Goal: Information Seeking & Learning: Learn about a topic

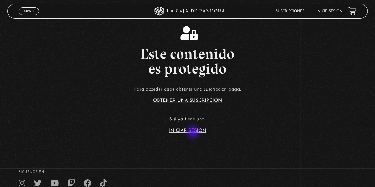
click at [194, 130] on link "Iniciar Sesión" at bounding box center [187, 131] width 37 height 5
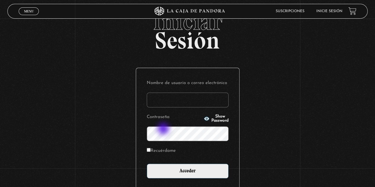
scroll to position [30, 0]
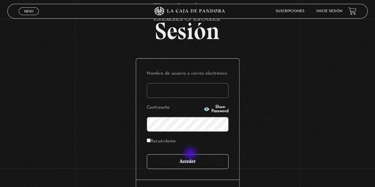
type input "wawis777"
click at [191, 156] on input "Acceder" at bounding box center [188, 161] width 82 height 15
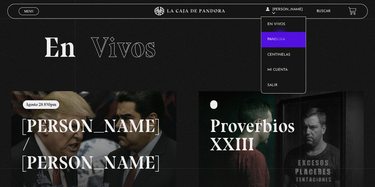
click at [281, 37] on link "Pandora" at bounding box center [283, 39] width 44 height 15
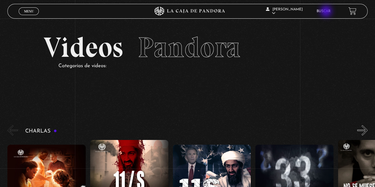
click at [327, 12] on link "Buscar" at bounding box center [324, 11] width 14 height 4
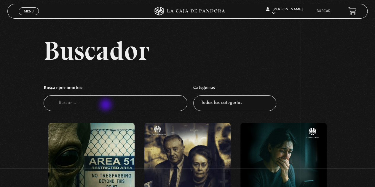
click at [106, 106] on input "Buscador" at bounding box center [116, 103] width 144 height 16
type input "sanar e"
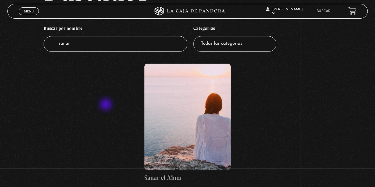
scroll to position [89, 0]
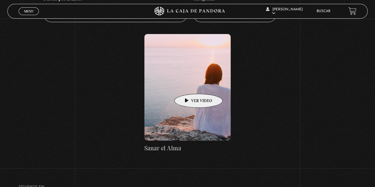
click at [189, 85] on figure at bounding box center [187, 87] width 86 height 107
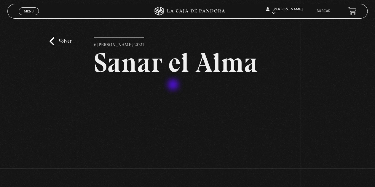
scroll to position [30, 0]
